Goal: Task Accomplishment & Management: Manage account settings

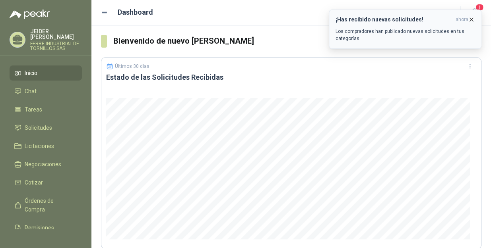
click at [469, 20] on icon "button" at bounding box center [471, 19] width 7 height 7
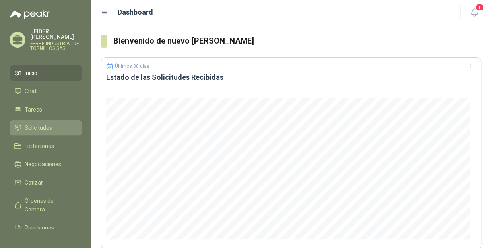
click at [51, 124] on span "Solicitudes" at bounding box center [38, 128] width 27 height 9
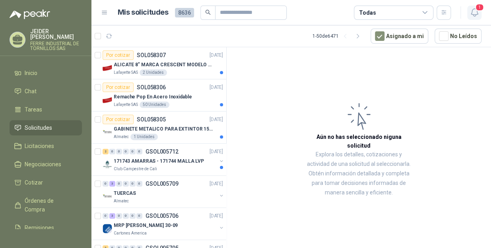
click at [474, 15] on icon "button" at bounding box center [474, 13] width 7 height 8
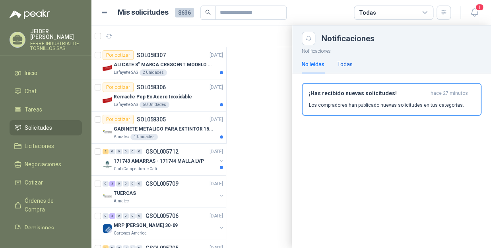
click at [345, 67] on div "Todas" at bounding box center [344, 64] width 15 height 9
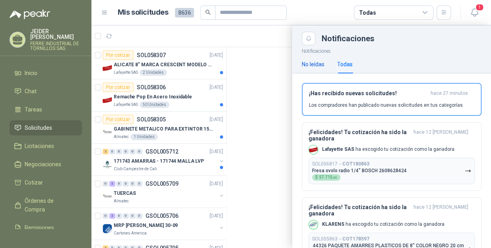
click at [318, 67] on div "No leídas" at bounding box center [313, 64] width 23 height 9
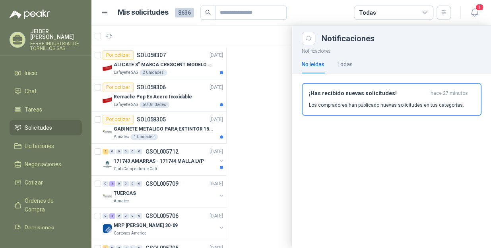
click at [155, 34] on div at bounding box center [290, 136] width 399 height 223
